Goal: Transaction & Acquisition: Purchase product/service

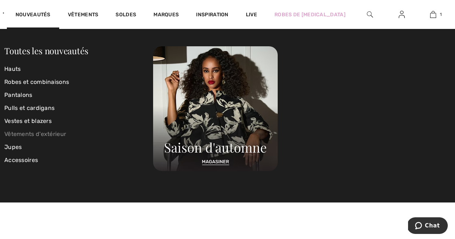
click at [42, 132] on link "Vêtements d'extérieur" at bounding box center [78, 133] width 149 height 13
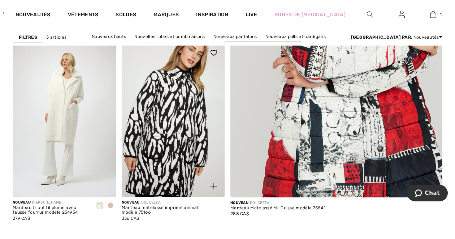
scroll to position [260, 0]
click at [183, 120] on img at bounding box center [173, 119] width 103 height 154
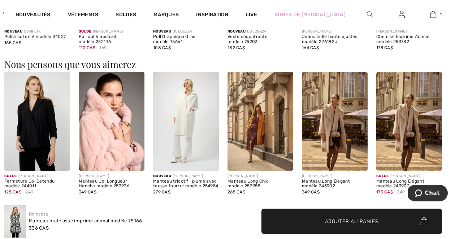
scroll to position [723, 0]
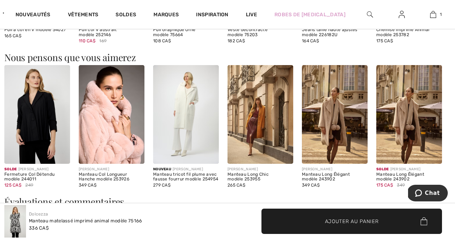
click at [116, 121] on img at bounding box center [112, 114] width 66 height 99
